Goal: Task Accomplishment & Management: Manage account settings

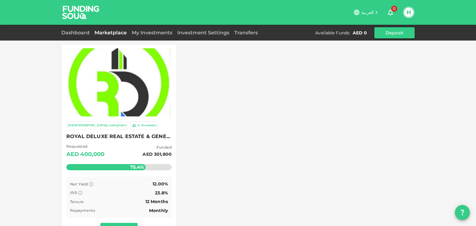
click at [141, 128] on div "Investors" at bounding box center [148, 125] width 15 height 5
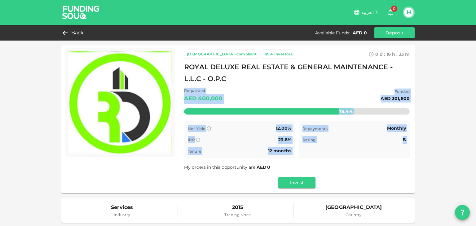
drag, startPoint x: 288, startPoint y: 76, endPoint x: 363, endPoint y: 154, distance: 108.2
click at [363, 154] on div "[DEMOGRAPHIC_DATA]-compliant 4 Investors 0 d : 16 h : 33 m 51 ROYAL DELUXE REAL…" at bounding box center [296, 119] width 225 height 139
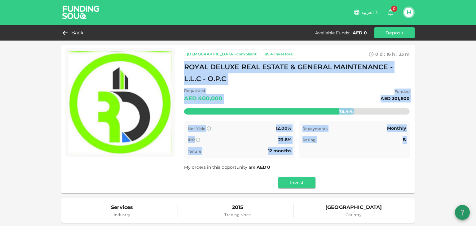
click at [464, 213] on icon "question" at bounding box center [461, 212] width 7 height 7
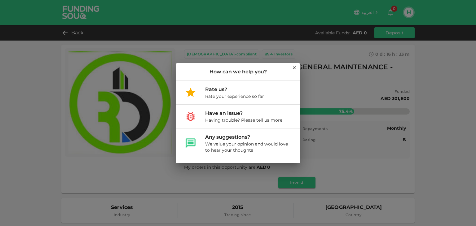
click at [295, 71] on div at bounding box center [294, 67] width 5 height 7
click at [295, 66] on icon at bounding box center [294, 67] width 5 height 5
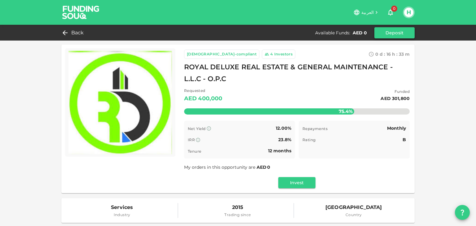
click at [390, 31] on button "Deposit" at bounding box center [394, 32] width 40 height 11
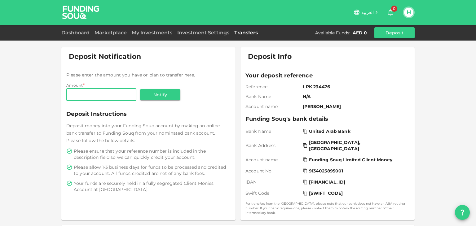
scroll to position [24, 0]
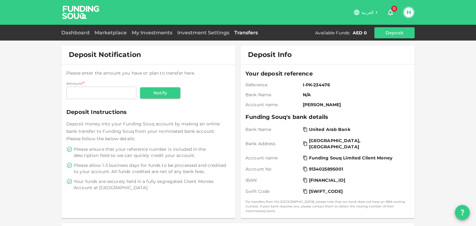
click at [308, 105] on span "[PERSON_NAME]" at bounding box center [355, 105] width 104 height 6
click at [311, 82] on span "I-PK-234476" at bounding box center [355, 85] width 104 height 6
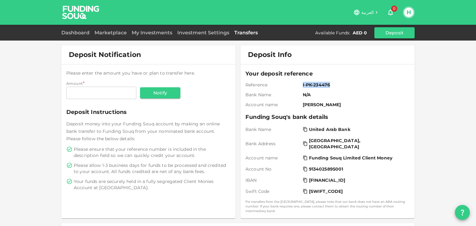
click at [311, 82] on span "I-PK-234476" at bounding box center [355, 85] width 104 height 6
click at [306, 93] on span "N/A" at bounding box center [355, 95] width 104 height 6
click at [314, 108] on div "Your deposit reference Reference I-PK-234476 Bank Name N/A Account name [PERSON…" at bounding box center [327, 141] width 164 height 144
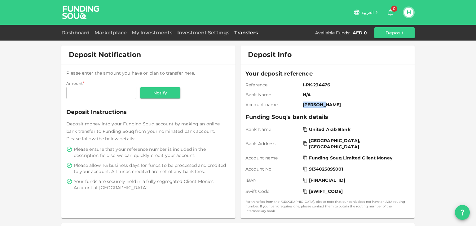
click at [314, 108] on div "Your deposit reference Reference I-PK-234476 Bank Name N/A Account name [PERSON…" at bounding box center [327, 141] width 164 height 144
click at [285, 97] on span "Bank Name" at bounding box center [272, 95] width 55 height 6
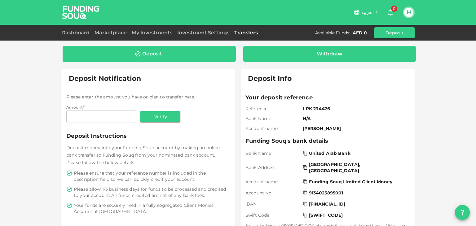
click at [307, 49] on div "Withdraw" at bounding box center [329, 54] width 173 height 16
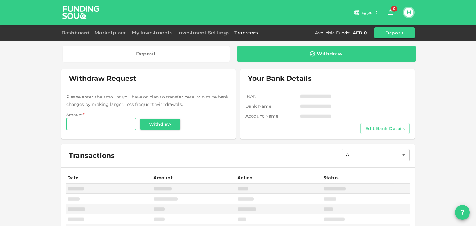
scroll to position [22, 0]
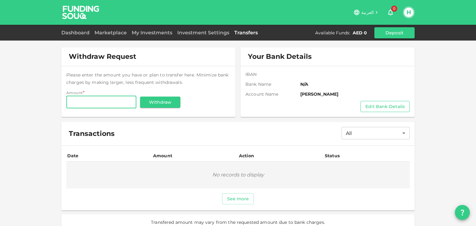
click at [379, 104] on button "Edit Bank Details" at bounding box center [384, 106] width 49 height 11
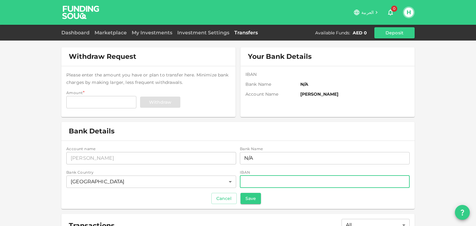
click at [277, 176] on input "iban" at bounding box center [325, 182] width 170 height 12
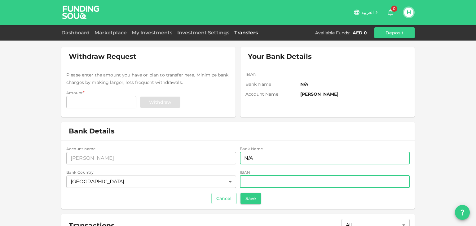
click at [276, 160] on input "N/A" at bounding box center [325, 158] width 170 height 12
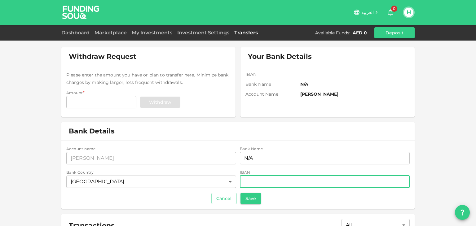
click at [275, 187] on input "iban" at bounding box center [325, 182] width 170 height 12
click at [161, 125] on div "Bank Details" at bounding box center [237, 131] width 353 height 19
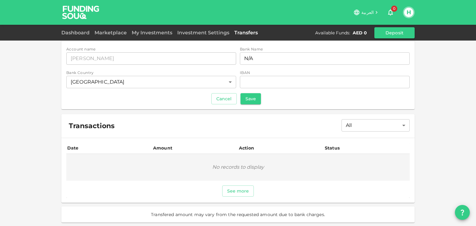
scroll to position [0, 0]
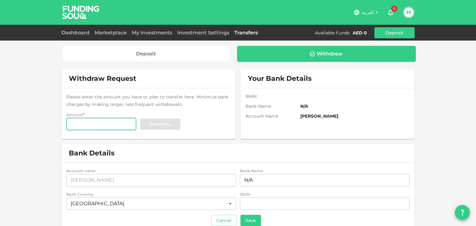
click at [107, 119] on input "Amount" at bounding box center [101, 124] width 70 height 12
click at [458, 216] on button "question" at bounding box center [462, 212] width 15 height 15
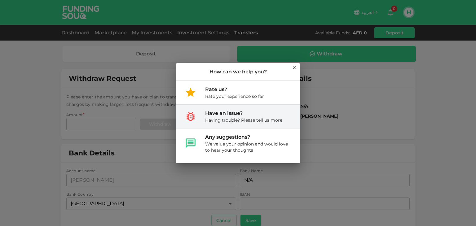
click at [228, 112] on div "Have an issue?" at bounding box center [243, 113] width 77 height 7
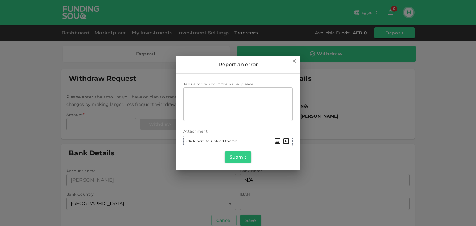
click at [228, 112] on textarea "Tell us more about the issue, please." at bounding box center [238, 104] width 100 height 28
click at [296, 62] on icon at bounding box center [294, 61] width 5 height 5
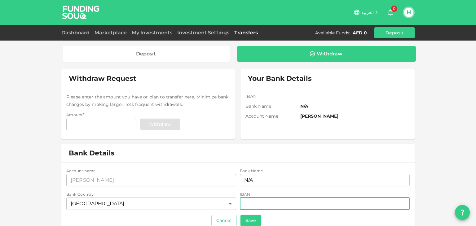
click at [307, 201] on input "iban" at bounding box center [325, 204] width 170 height 12
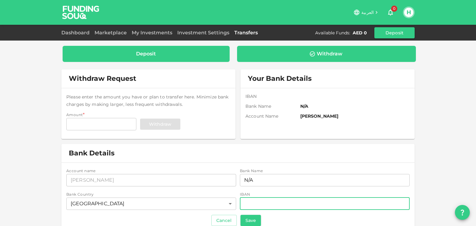
click at [173, 60] on div "Deposit" at bounding box center [146, 54] width 167 height 16
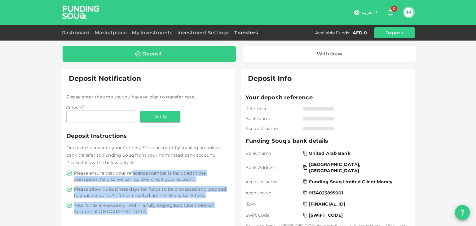
drag, startPoint x: 131, startPoint y: 173, endPoint x: 196, endPoint y: 224, distance: 82.1
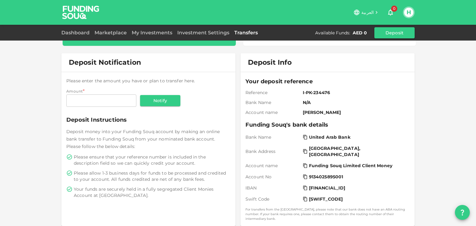
click at [193, 206] on div "Deposit Notification Please enter the amount you have or plan to transfer here.…" at bounding box center [148, 139] width 174 height 173
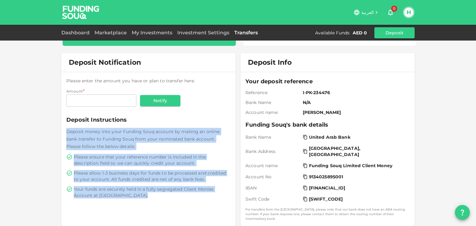
drag, startPoint x: 182, startPoint y: 193, endPoint x: 33, endPoint y: 133, distance: 160.2
click at [33, 133] on div "Deposit Withdraw Deposit Notification Please enter the amount you have or plan …" at bounding box center [238, 163] width 476 height 359
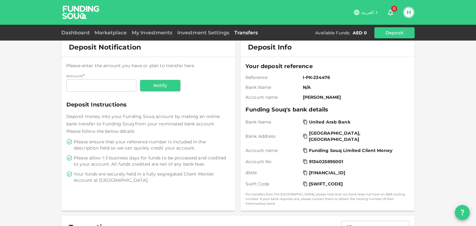
scroll to position [0, 0]
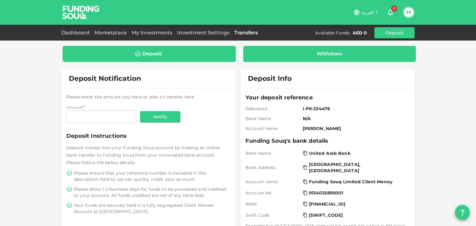
click at [287, 55] on div "Withdraw" at bounding box center [329, 54] width 163 height 6
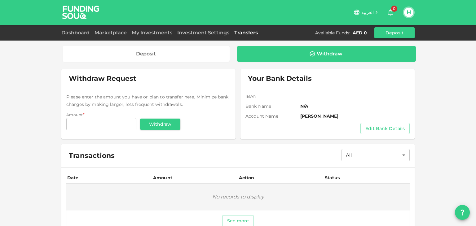
drag, startPoint x: 356, startPoint y: 131, endPoint x: 371, endPoint y: 112, distance: 24.7
click at [371, 112] on div "IBAN Bank Name N/A Account name [PERSON_NAME] Edit Bank Details" at bounding box center [327, 113] width 174 height 51
click at [371, 112] on div "IBAN Bank Name N/A Account name [PERSON_NAME] Edit Bank Details" at bounding box center [327, 113] width 164 height 41
drag, startPoint x: 371, startPoint y: 112, endPoint x: 263, endPoint y: 97, distance: 109.4
click at [263, 97] on div "IBAN Bank Name N/A Account name [PERSON_NAME] Edit Bank Details" at bounding box center [327, 113] width 164 height 41
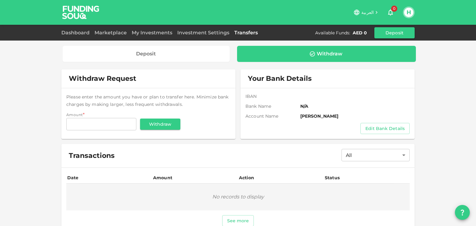
click at [207, 97] on span "Please enter the amount you have or plan to transfer here. Minimize bank charge…" at bounding box center [147, 100] width 162 height 13
click at [86, 122] on input "Amount" at bounding box center [101, 124] width 70 height 12
click at [183, 77] on div "Withdraw Request" at bounding box center [148, 78] width 174 height 19
click at [385, 129] on button "Edit Bank Details" at bounding box center [384, 128] width 49 height 11
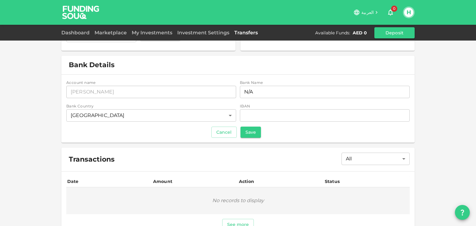
scroll to position [99, 0]
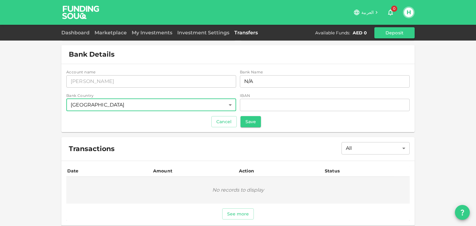
click at [224, 101] on body "العربية 0 H Dashboard Marketplace My Investments Investment Settings Transfers …" at bounding box center [238, 113] width 476 height 226
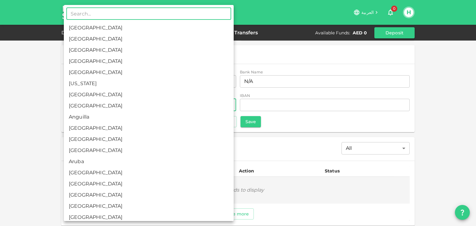
click at [349, 69] on div at bounding box center [238, 113] width 476 height 226
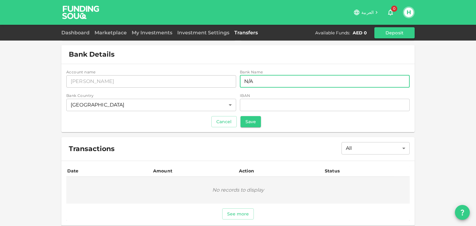
click at [293, 82] on input "N/A" at bounding box center [325, 81] width 170 height 12
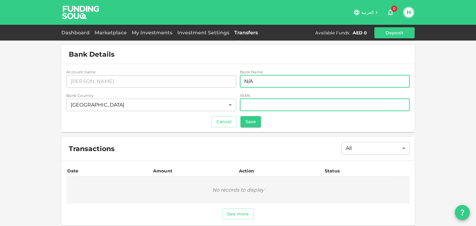
click at [294, 100] on input "iban" at bounding box center [325, 105] width 170 height 12
click at [296, 84] on input "N/A" at bounding box center [325, 81] width 170 height 12
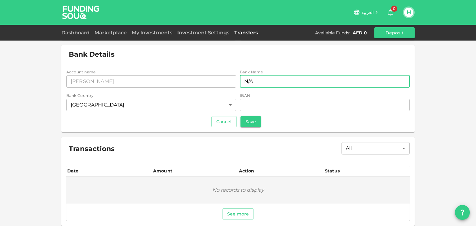
click at [296, 84] on input "N/A" at bounding box center [325, 81] width 170 height 12
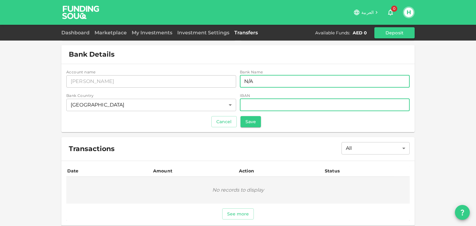
click at [286, 102] on input "iban" at bounding box center [325, 105] width 170 height 12
click at [290, 83] on input "N/A" at bounding box center [325, 81] width 170 height 12
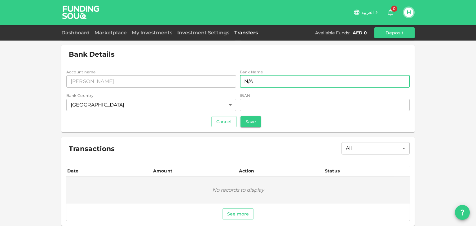
click at [290, 83] on input "N/A" at bounding box center [325, 81] width 170 height 12
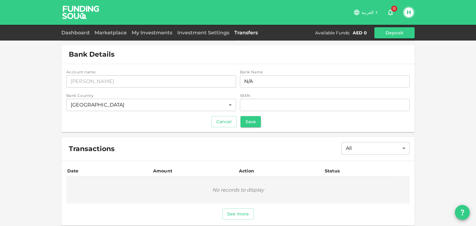
click at [201, 114] on div "Account name accountName [PERSON_NAME] accountName Bank Name bankName N/A bankN…" at bounding box center [237, 98] width 343 height 58
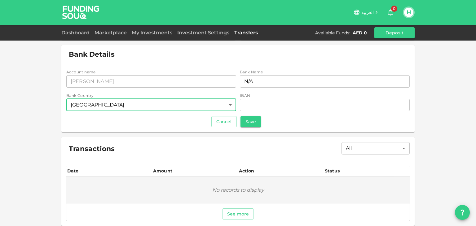
click at [204, 107] on body "العربية 0 H Dashboard Marketplace My Investments Investment Settings Transfers …" at bounding box center [238, 113] width 476 height 226
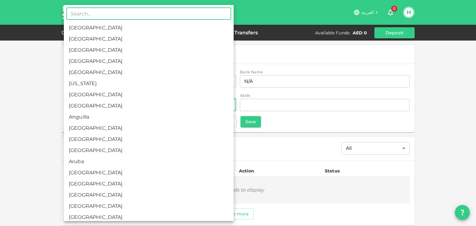
click at [183, 126] on li "[GEOGRAPHIC_DATA]" at bounding box center [149, 128] width 170 height 11
type input "10"
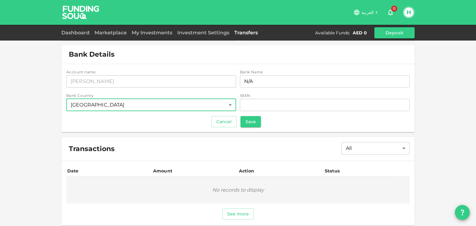
click at [186, 102] on body "العربية 0 H Dashboard Marketplace My Investments Investment Settings Transfers …" at bounding box center [238, 113] width 476 height 226
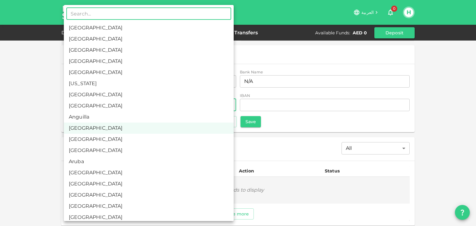
click at [323, 129] on div at bounding box center [238, 113] width 476 height 226
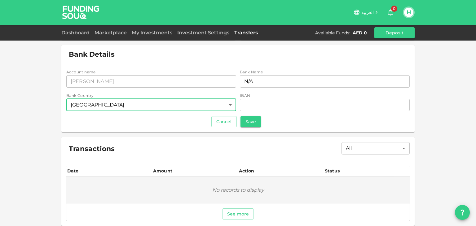
click at [222, 123] on button "Cancel" at bounding box center [223, 121] width 25 height 11
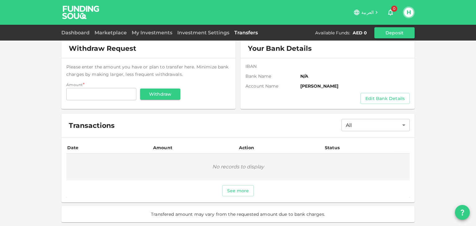
scroll to position [0, 0]
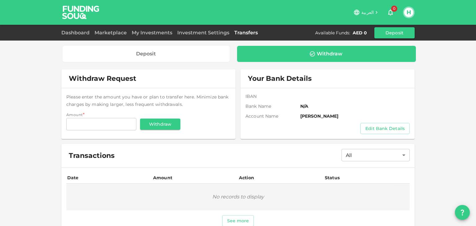
click at [412, 9] on div "H" at bounding box center [409, 13] width 12 height 12
click at [410, 14] on button "H" at bounding box center [408, 12] width 9 height 9
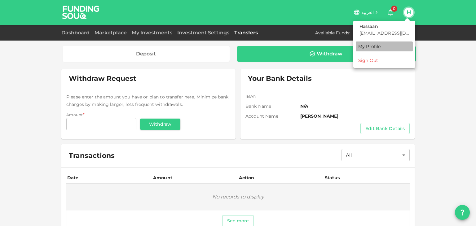
click at [379, 45] on div "My Profile" at bounding box center [369, 46] width 23 height 6
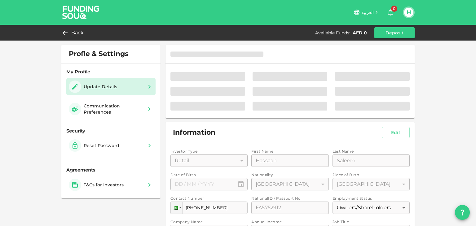
type input "⁦⁨[DATE]⁩⁩"
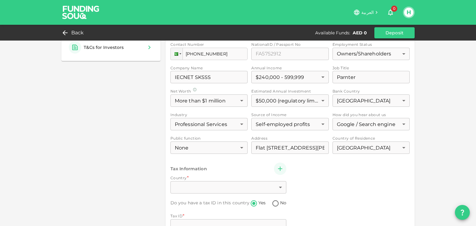
scroll to position [196, 0]
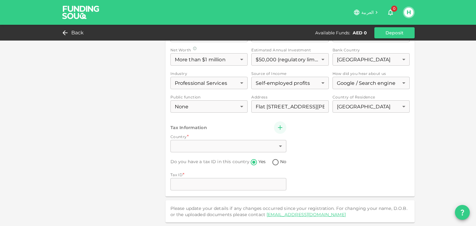
click at [219, 149] on div "Investor Type Retail 1 ​ First Name First Name [PERSON_NAME] First Name Last Na…" at bounding box center [289, 72] width 239 height 238
drag, startPoint x: 286, startPoint y: 148, endPoint x: 272, endPoint y: 145, distance: 14.5
click at [286, 147] on div "Investor Type Retail 1 ​ First Name First Name [PERSON_NAME] First Name Last Na…" at bounding box center [289, 72] width 239 height 238
click at [272, 145] on div "Investor Type Retail 1 ​ First Name First Name [PERSON_NAME] First Name Last Na…" at bounding box center [289, 72] width 239 height 238
click at [276, 144] on div "Investor Type Retail 1 ​ First Name First Name [PERSON_NAME] First Name Last Na…" at bounding box center [289, 72] width 239 height 238
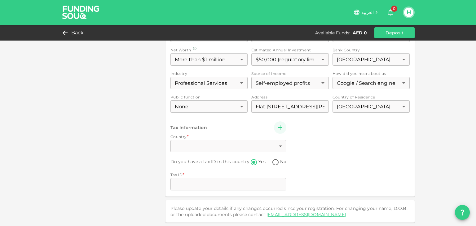
click at [276, 144] on div "Investor Type Retail 1 ​ First Name First Name [PERSON_NAME] First Name Last Na…" at bounding box center [289, 72] width 239 height 238
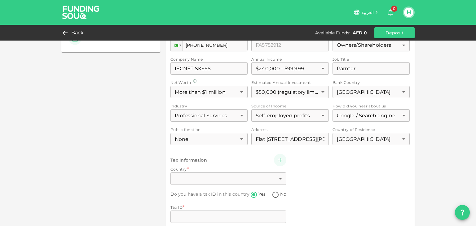
scroll to position [165, 0]
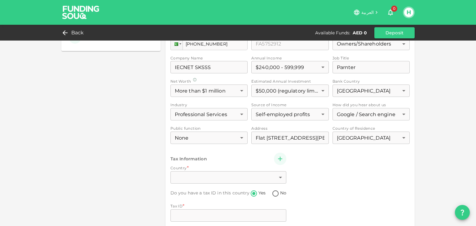
drag, startPoint x: 269, startPoint y: 137, endPoint x: 390, endPoint y: 139, distance: 121.4
click at [390, 139] on div "Investor Type Retail 1 ​ First Name First Name [PERSON_NAME] First Name Last Na…" at bounding box center [289, 104] width 239 height 238
click at [384, 141] on div "Investor Type Retail 1 ​ First Name First Name [PERSON_NAME] First Name Last Na…" at bounding box center [289, 104] width 239 height 238
click at [48, 142] on div "Profle & Settings My Profile Update Details Become a Pro Communication Preferen…" at bounding box center [238, 46] width 476 height 422
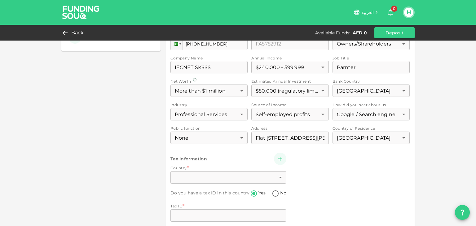
scroll to position [0, 0]
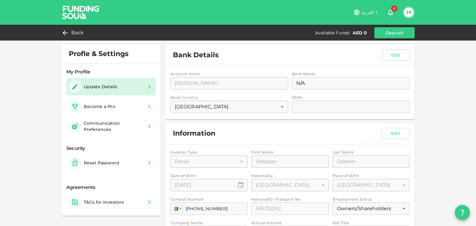
click at [112, 115] on div "My Profile Update Details Become a Pro Communication Preferences" at bounding box center [110, 101] width 99 height 76
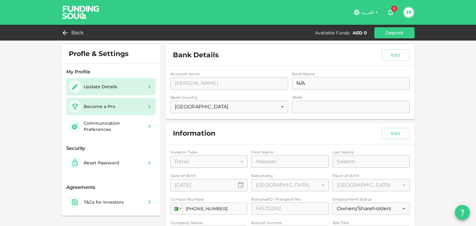
click at [112, 108] on div "Become a Pro" at bounding box center [93, 106] width 49 height 12
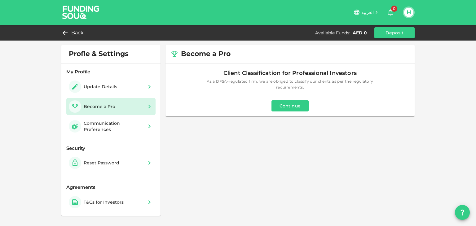
click at [301, 105] on button "Continue" at bounding box center [289, 105] width 37 height 11
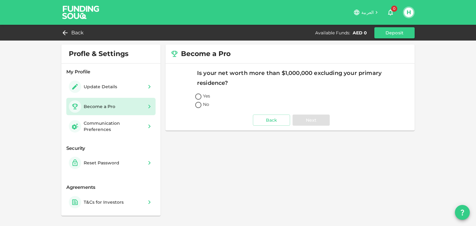
click at [205, 98] on span "Yes" at bounding box center [206, 96] width 7 height 7
click at [203, 98] on input "Yes" at bounding box center [198, 97] width 9 height 8
radio input "true"
click at [314, 119] on button "Next" at bounding box center [310, 120] width 37 height 11
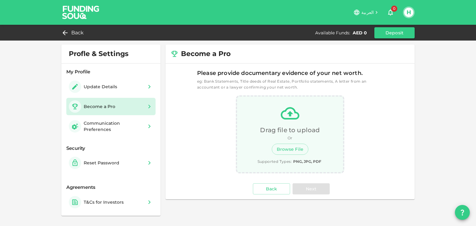
click at [281, 179] on div "Please provide documentary evidence of your net worth. eg: Bank Statements, Tit…" at bounding box center [290, 131] width 186 height 126
click at [278, 187] on button "Back" at bounding box center [271, 188] width 37 height 11
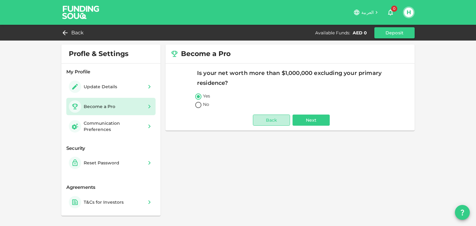
click at [272, 120] on button "Back" at bounding box center [271, 120] width 37 height 11
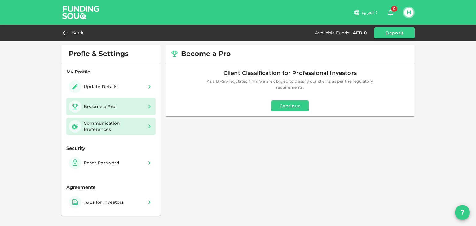
click at [106, 121] on div "Communication Preferences" at bounding box center [113, 126] width 59 height 12
